Goal: Navigation & Orientation: Find specific page/section

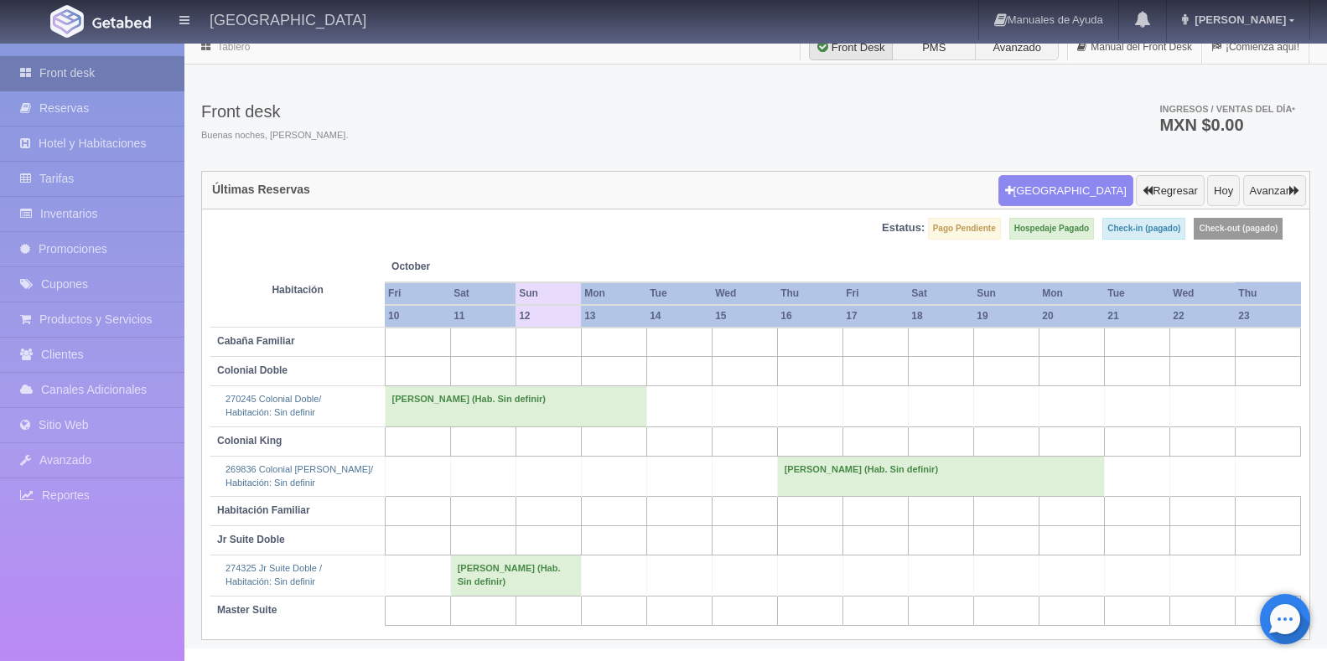
scroll to position [11, 0]
click at [125, 74] on link "Front desk" at bounding box center [92, 73] width 184 height 34
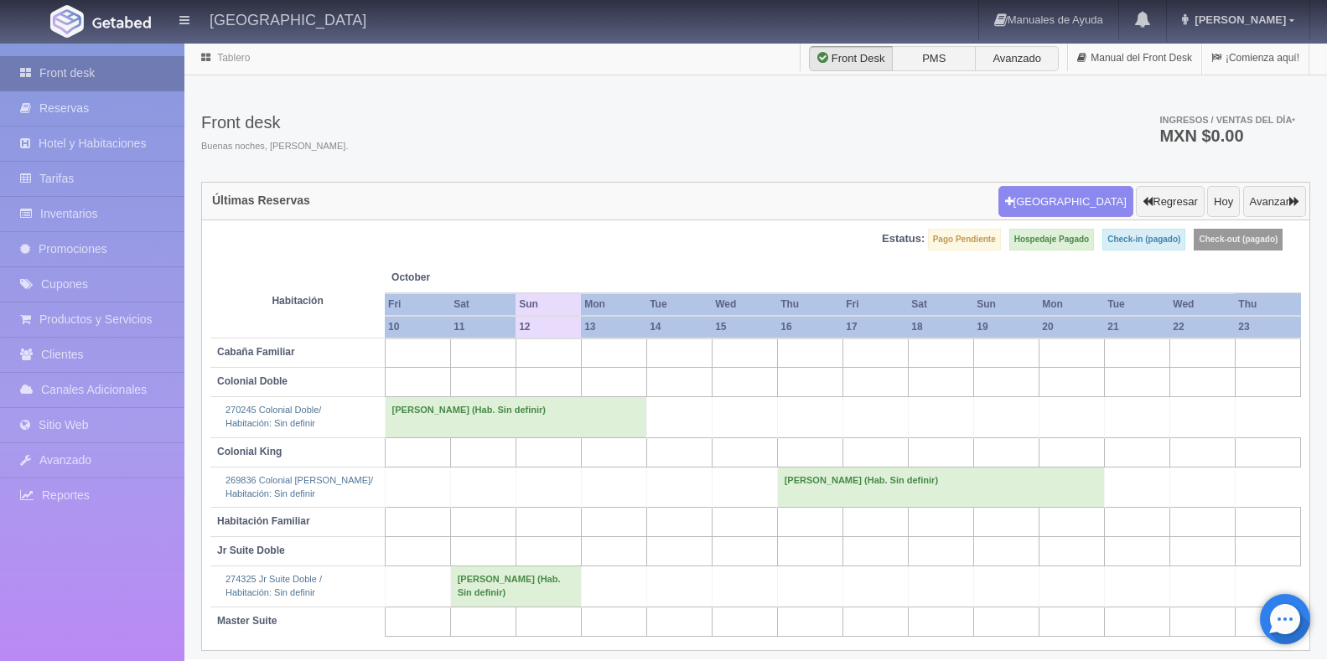
click at [75, 63] on link "Front desk" at bounding box center [92, 73] width 184 height 34
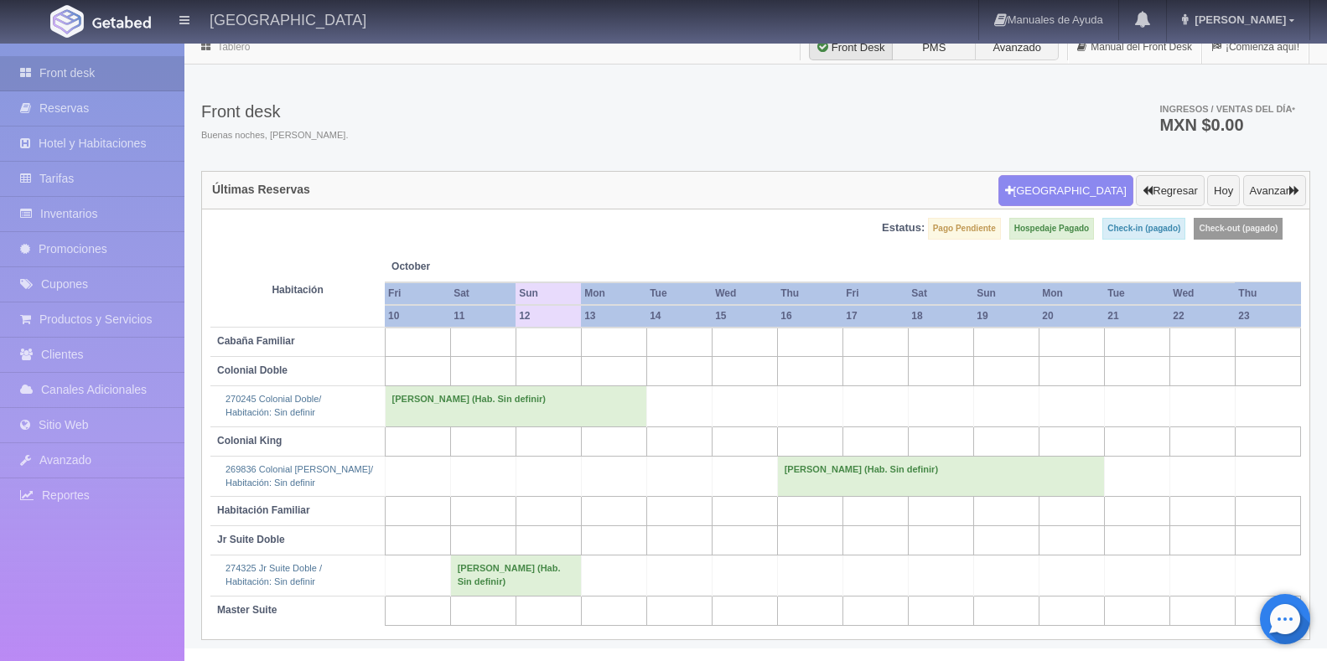
scroll to position [11, 0]
